Goal: Check status: Check status

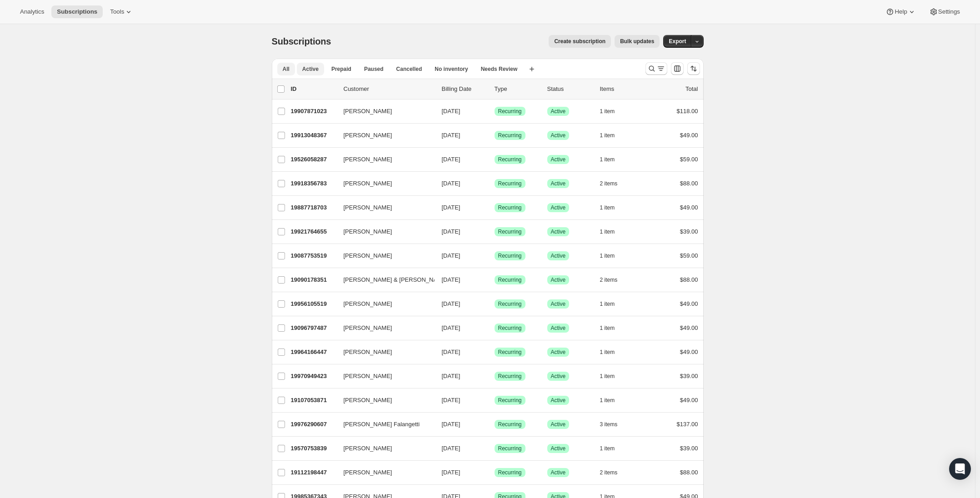
click at [313, 65] on button "Active" at bounding box center [310, 69] width 27 height 13
click at [406, 72] on span "Cancelled" at bounding box center [410, 68] width 26 height 7
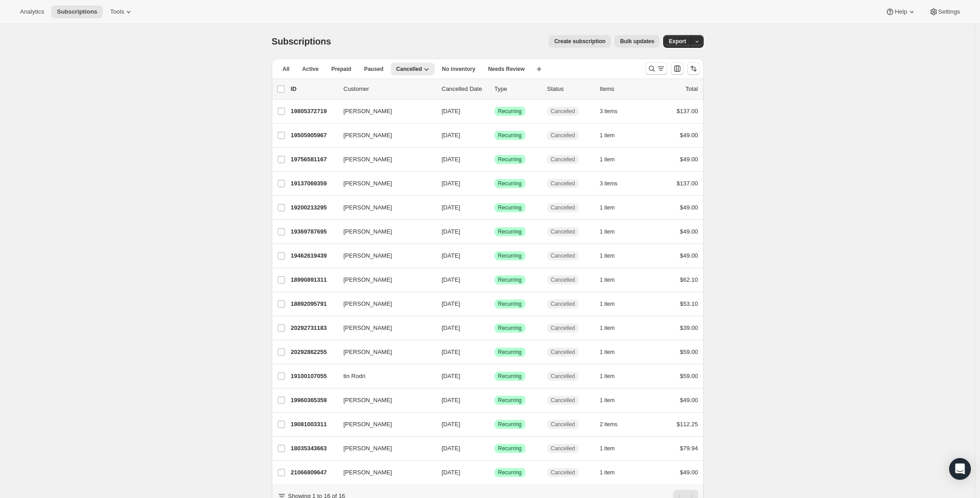
click at [475, 93] on p "Cancelled Date" at bounding box center [464, 89] width 45 height 9
click at [472, 88] on p "Cancelled Date" at bounding box center [464, 89] width 45 height 9
click at [311, 63] on button "Active" at bounding box center [310, 69] width 27 height 13
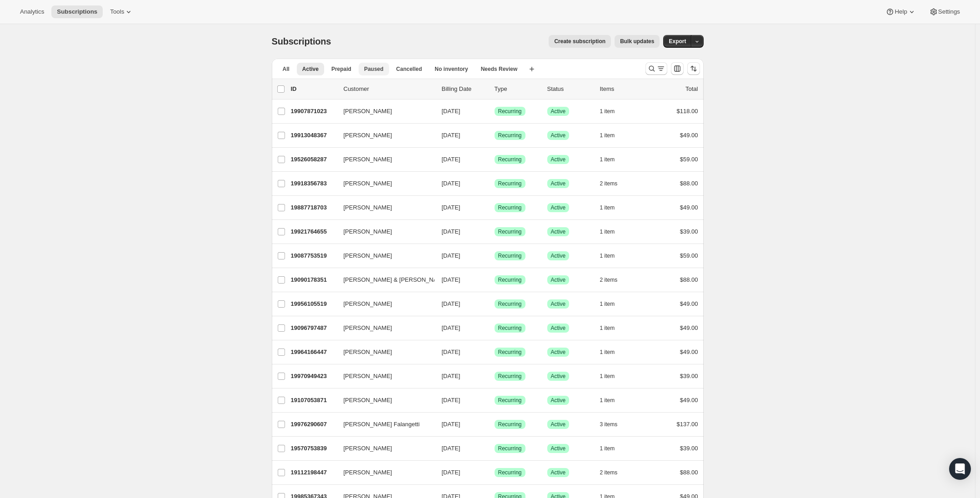
click at [388, 70] on button "Paused" at bounding box center [374, 69] width 30 height 13
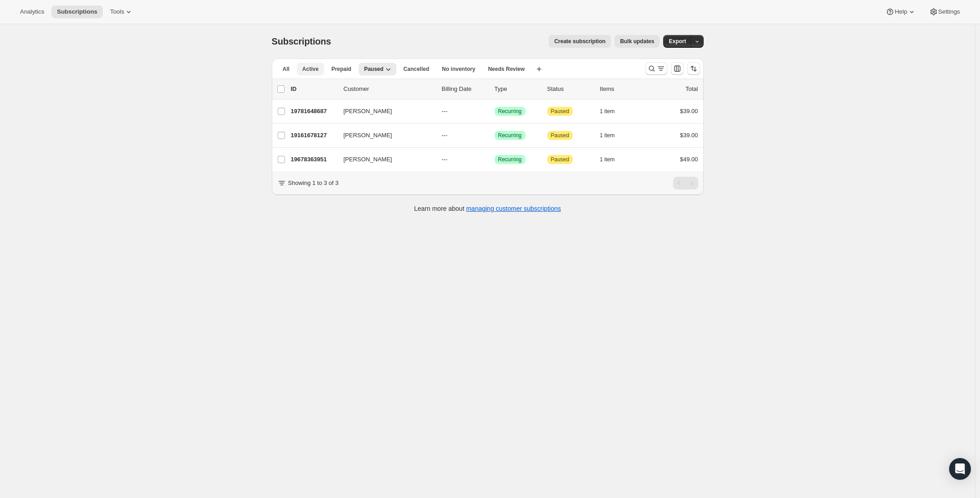
click at [315, 68] on span "Active" at bounding box center [310, 68] width 16 height 7
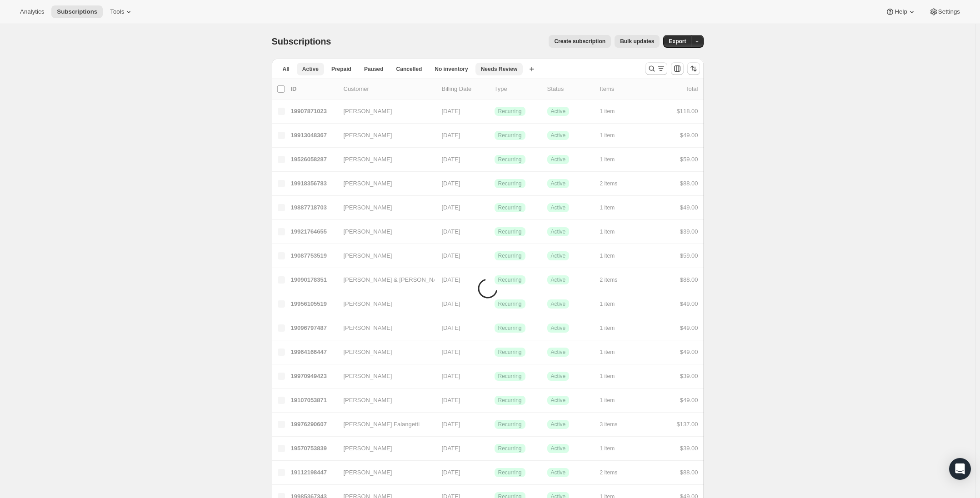
click at [512, 72] on span "Needs Review" at bounding box center [499, 68] width 37 height 7
click at [512, 71] on span "Needs Review" at bounding box center [499, 68] width 37 height 7
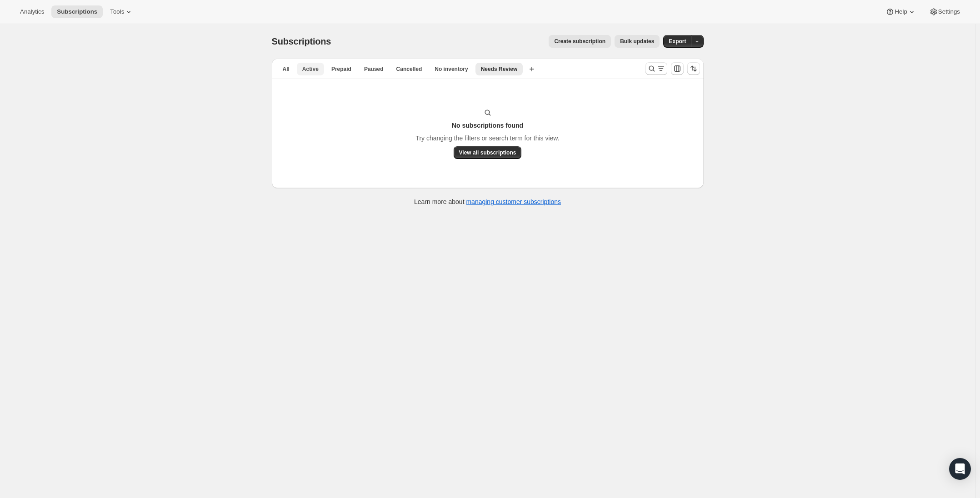
click at [315, 67] on span "Active" at bounding box center [310, 68] width 16 height 7
